Goal: Transaction & Acquisition: Purchase product/service

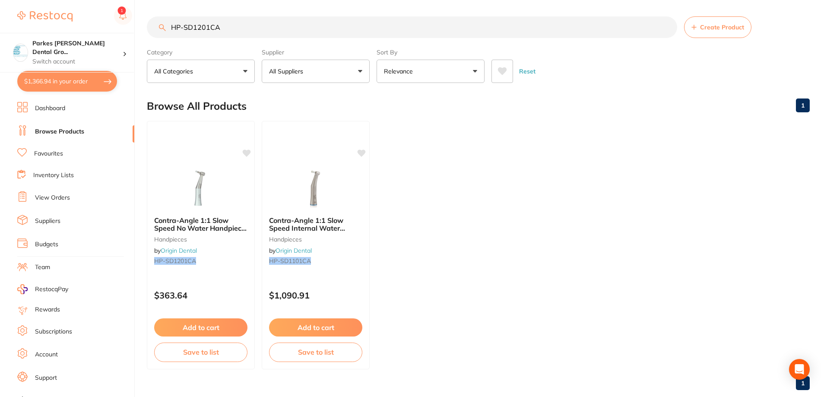
drag, startPoint x: 248, startPoint y: 25, endPoint x: 140, endPoint y: 27, distance: 107.9
click at [143, 25] on div "$1,366.94 Parkes [PERSON_NAME] Dental Gro... Switch account Parkes [PERSON_NAME…" at bounding box center [413, 197] width 827 height 397
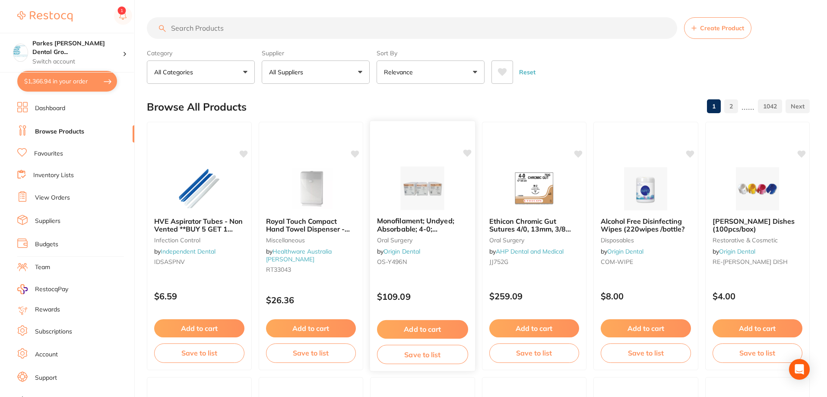
click at [409, 190] on img at bounding box center [422, 188] width 57 height 44
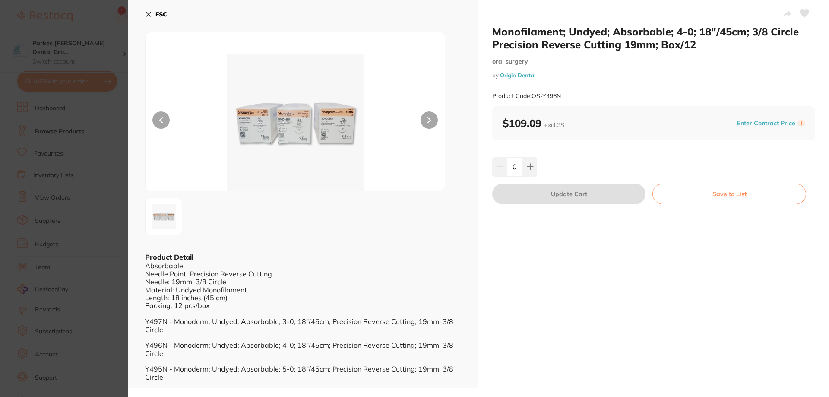
click at [149, 16] on icon at bounding box center [148, 14] width 7 height 7
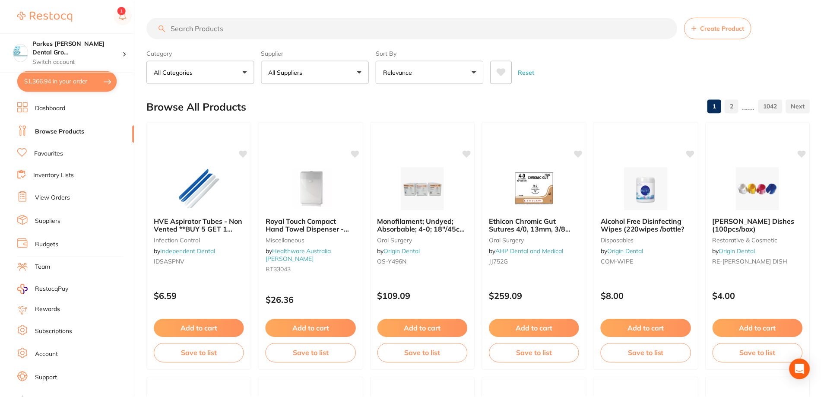
scroll to position [1, 0]
click at [247, 36] on input "search" at bounding box center [412, 27] width 530 height 22
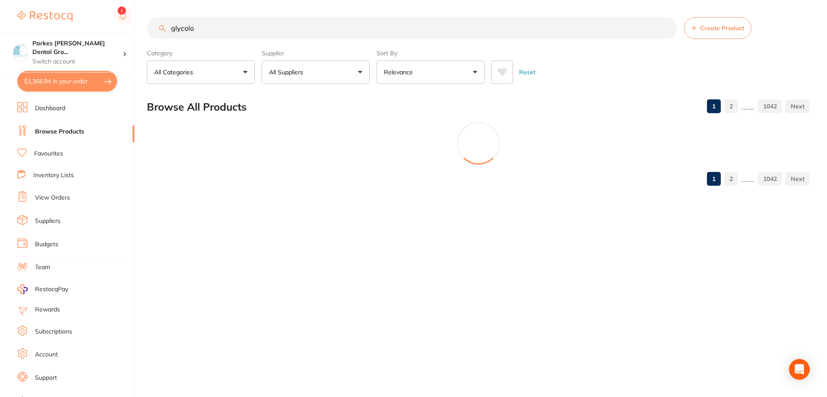
scroll to position [0, 0]
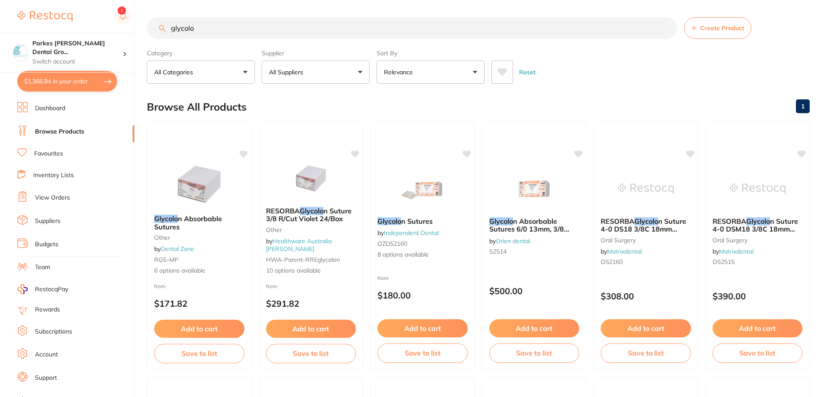
type input "glycolo"
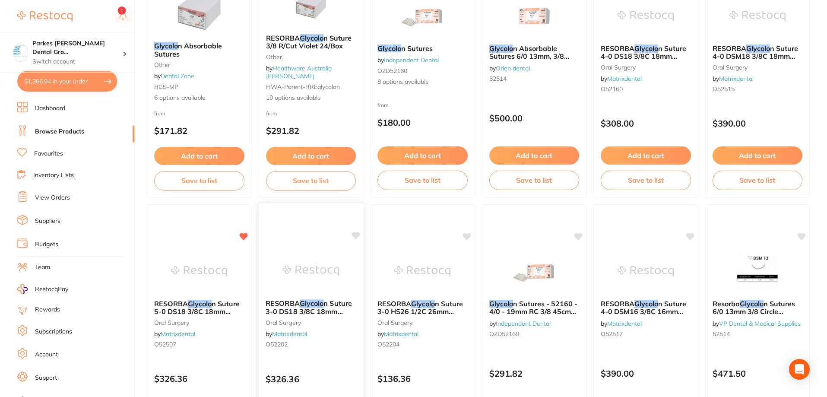
scroll to position [345, 0]
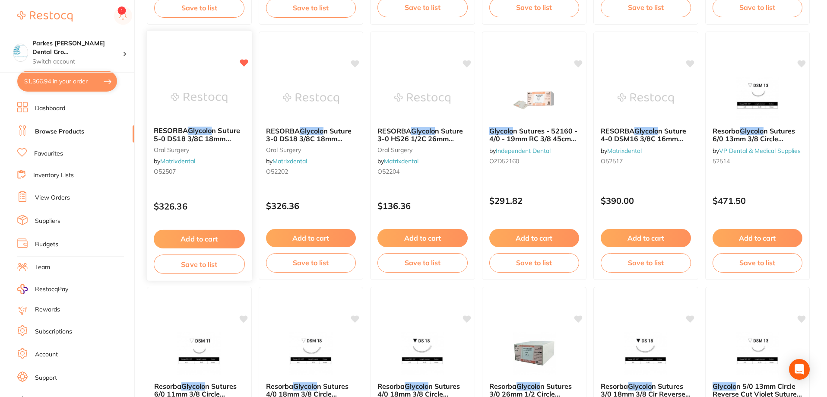
click at [225, 173] on small "O52507" at bounding box center [199, 171] width 91 height 7
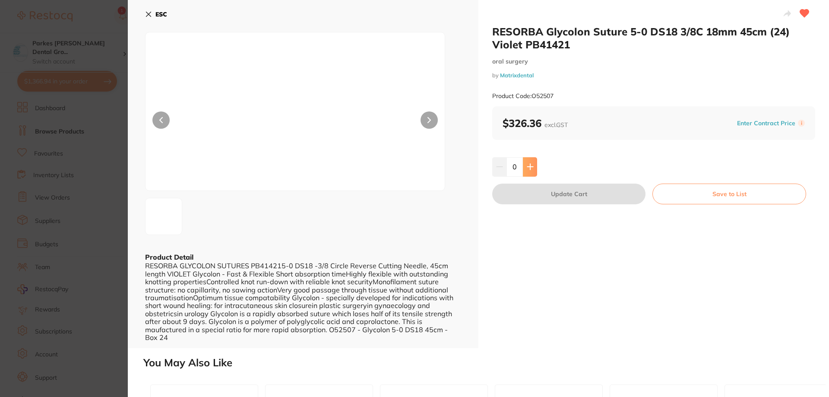
click at [530, 171] on button at bounding box center [530, 166] width 14 height 19
type input "1"
click at [587, 195] on button "Update Cart" at bounding box center [568, 193] width 153 height 21
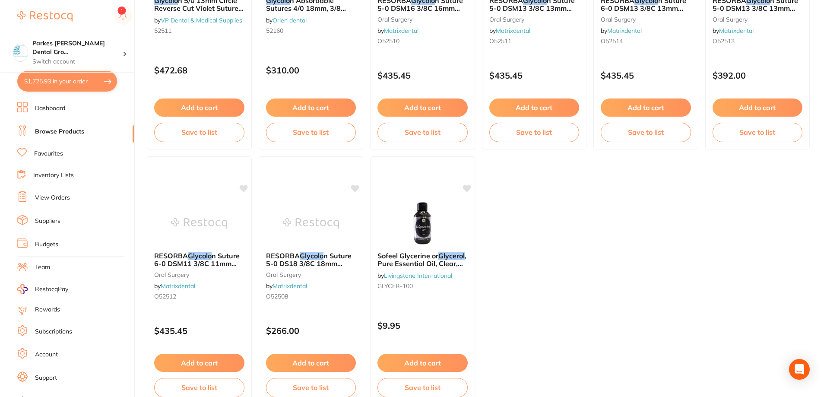
scroll to position [1039, 0]
